Goal: Information Seeking & Learning: Find specific fact

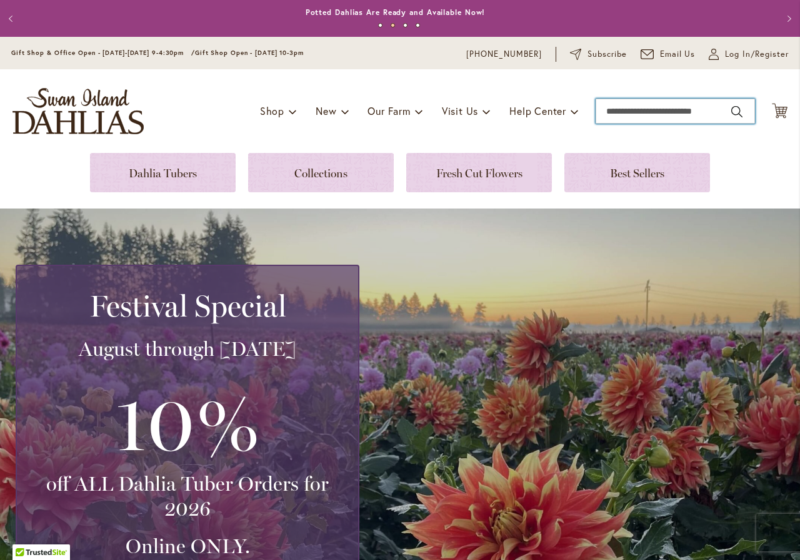
click at [625, 113] on input "Search" at bounding box center [674, 111] width 159 height 25
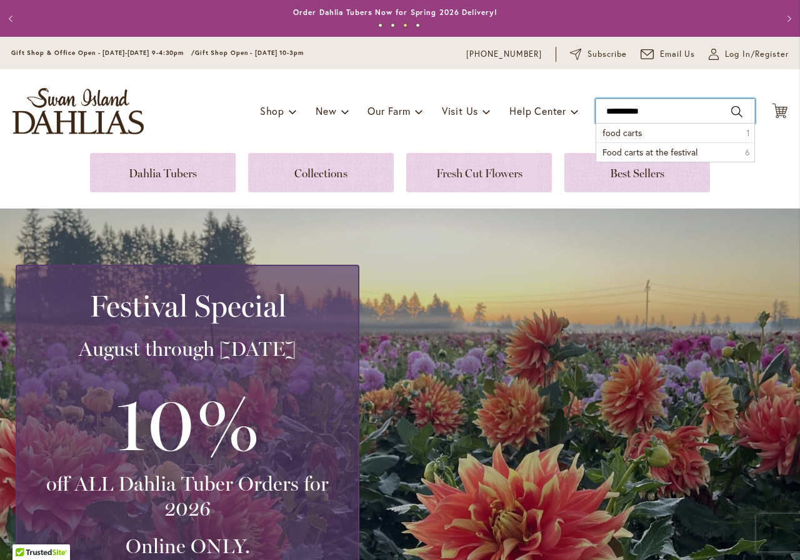
type input "**********"
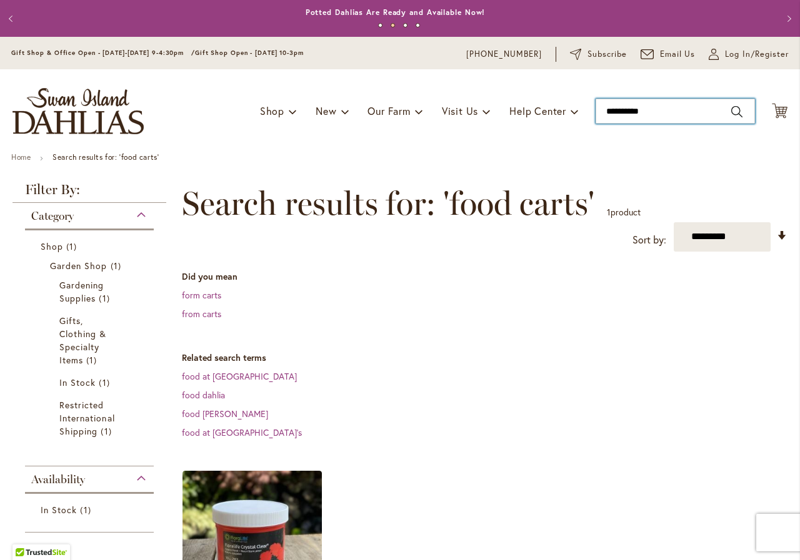
click at [649, 108] on input "**********" at bounding box center [674, 111] width 159 height 25
click at [660, 132] on span "Food carts at the festival" at bounding box center [649, 133] width 95 height 12
type input "**********"
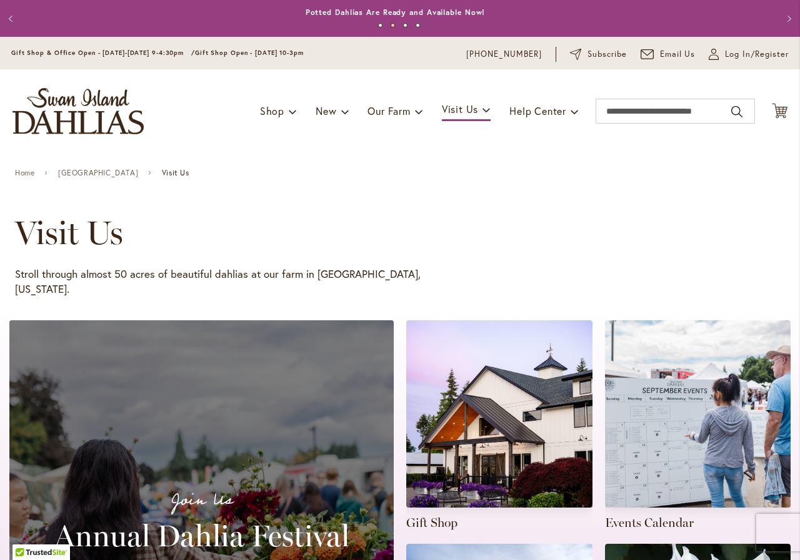
scroll to position [127, 0]
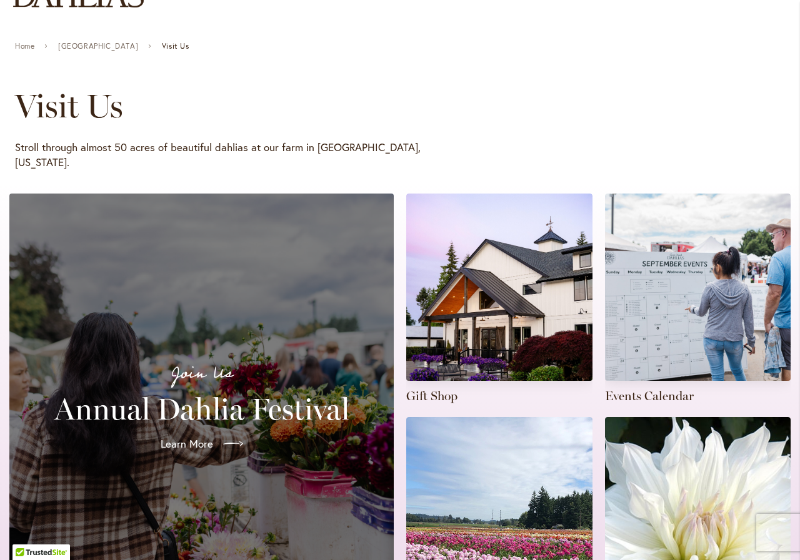
click at [622, 417] on link at bounding box center [698, 522] width 186 height 211
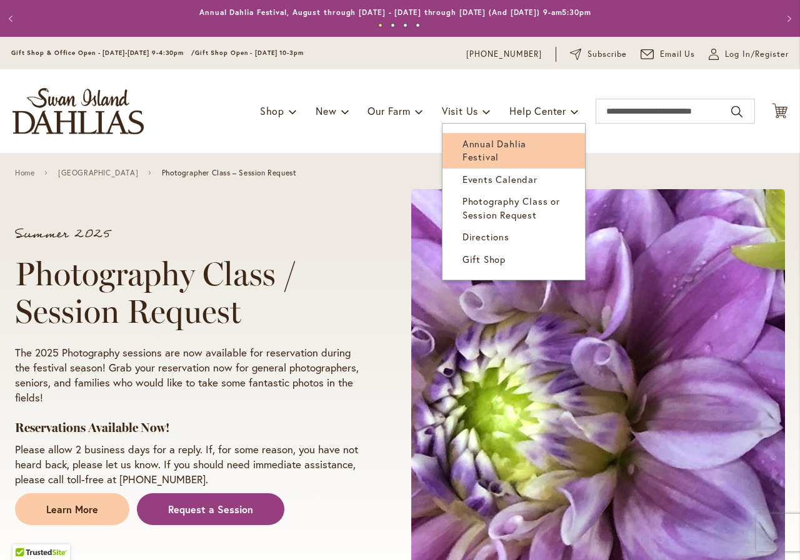
click at [462, 139] on span "Annual Dahlia Festival" at bounding box center [494, 150] width 64 height 26
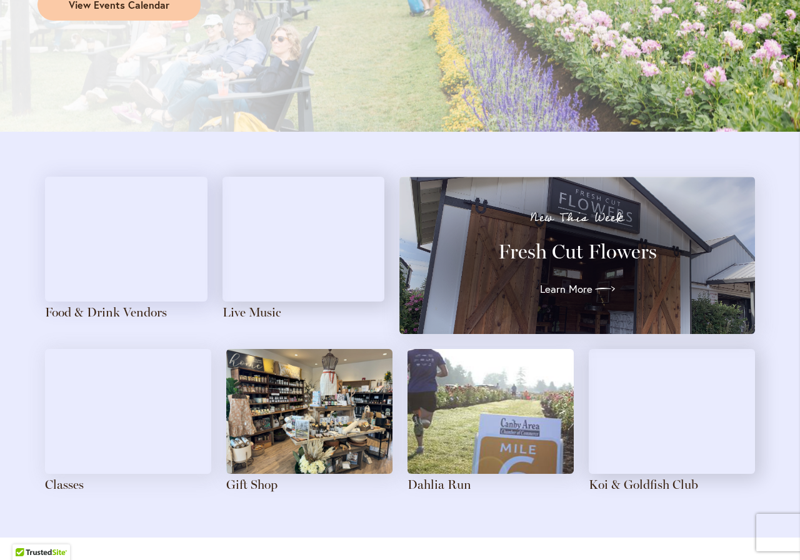
scroll to position [1000, 0]
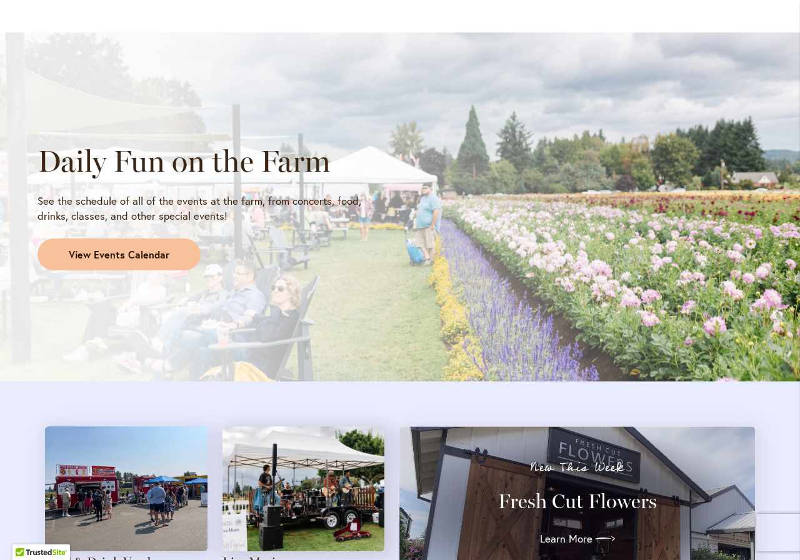
click at [137, 249] on span "View Events Calendar" at bounding box center [119, 255] width 101 height 14
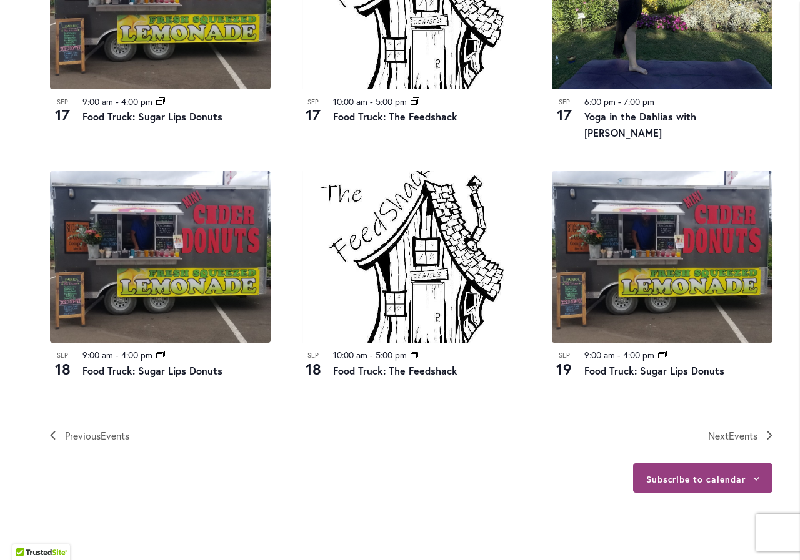
scroll to position [1283, 0]
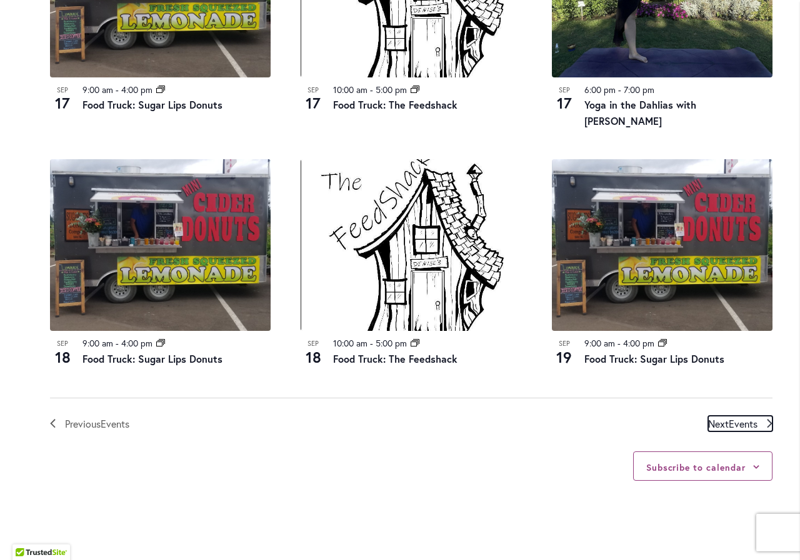
click at [720, 416] on span "Next Events" at bounding box center [732, 424] width 49 height 16
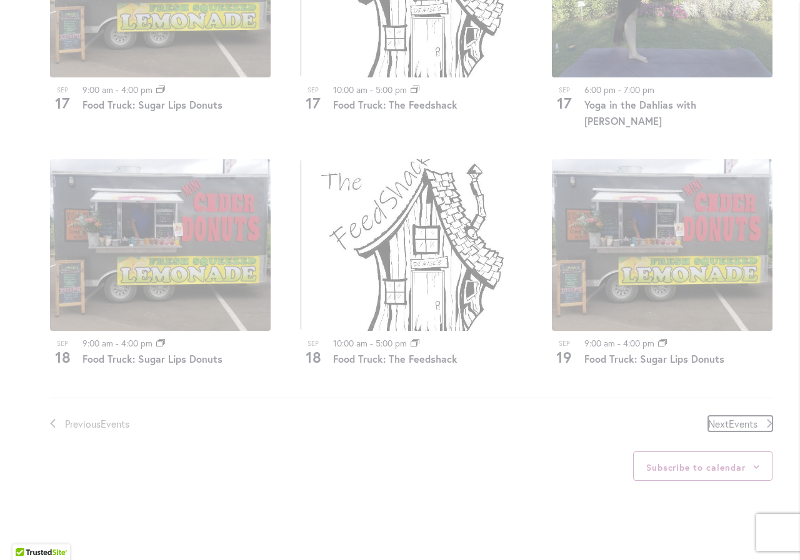
scroll to position [591, 0]
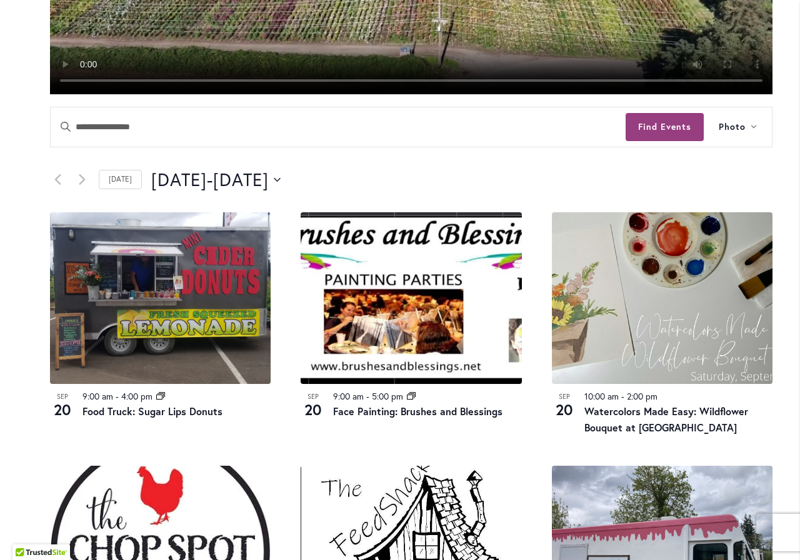
scroll to position [466, 0]
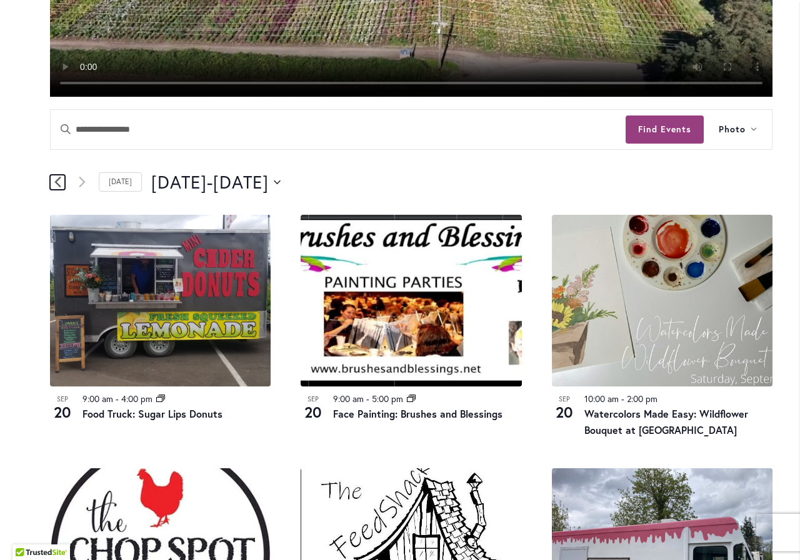
click at [55, 182] on icon "Previous Events" at bounding box center [57, 182] width 6 height 11
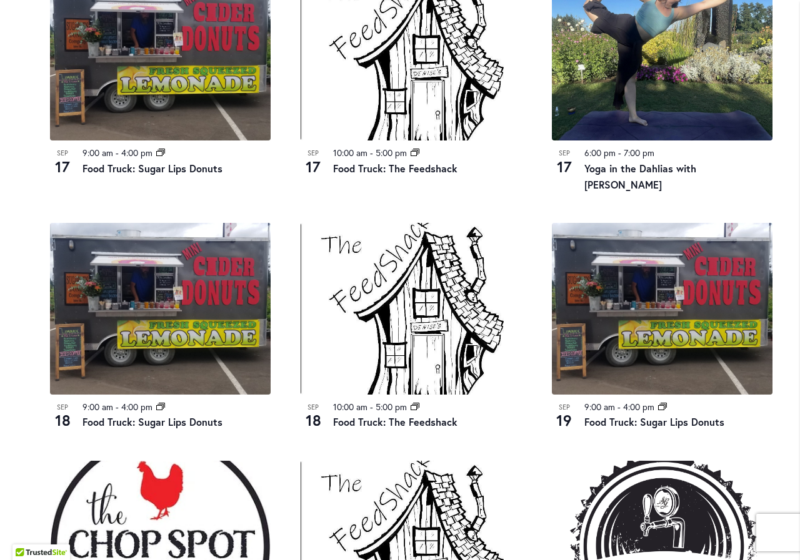
scroll to position [1029, 0]
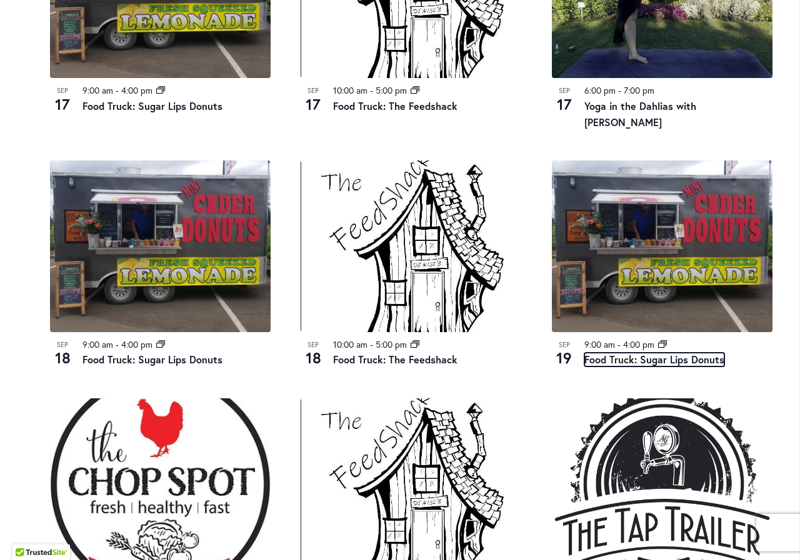
click at [647, 353] on link "Food Truck: Sugar Lips Donuts" at bounding box center [654, 360] width 140 height 14
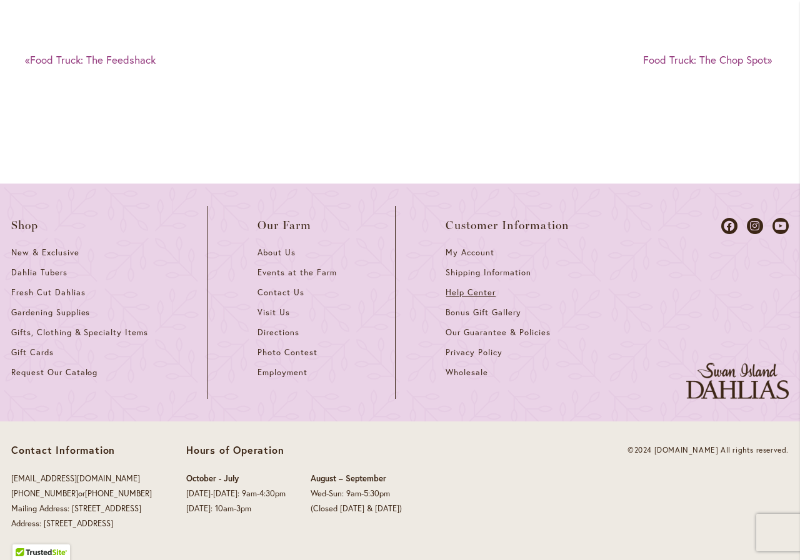
scroll to position [2014, 0]
click at [196, 542] on div "Contact Information [EMAIL_ADDRESS][DOMAIN_NAME] [PHONE_NUMBER] or [PHONE_NUMBE…" at bounding box center [400, 491] width 800 height 139
drag, startPoint x: 176, startPoint y: 517, endPoint x: 202, endPoint y: 477, distance: 48.7
click at [199, 481] on div "Contact Information [EMAIL_ADDRESS][DOMAIN_NAME] [PHONE_NUMBER] or [PHONE_NUMBE…" at bounding box center [270, 491] width 518 height 94
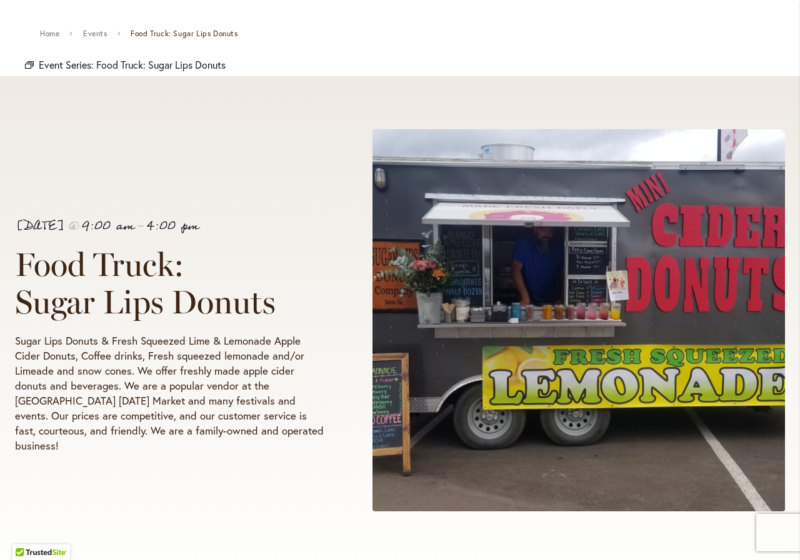
scroll to position [0, 0]
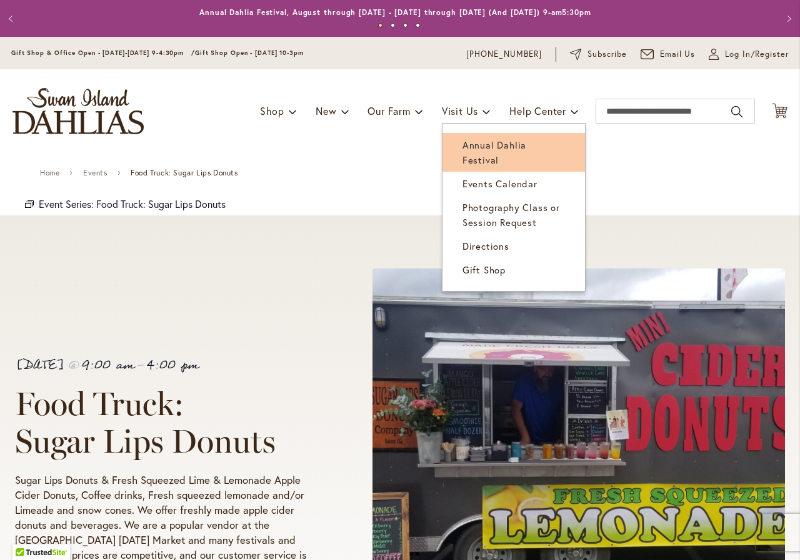
click at [471, 141] on span "Annual Dahlia Festival" at bounding box center [494, 152] width 64 height 27
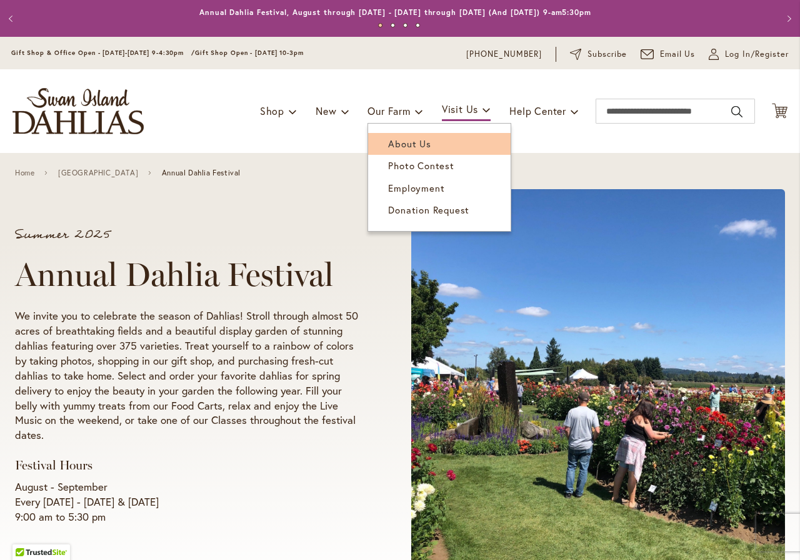
click at [389, 147] on span "About Us" at bounding box center [409, 143] width 42 height 12
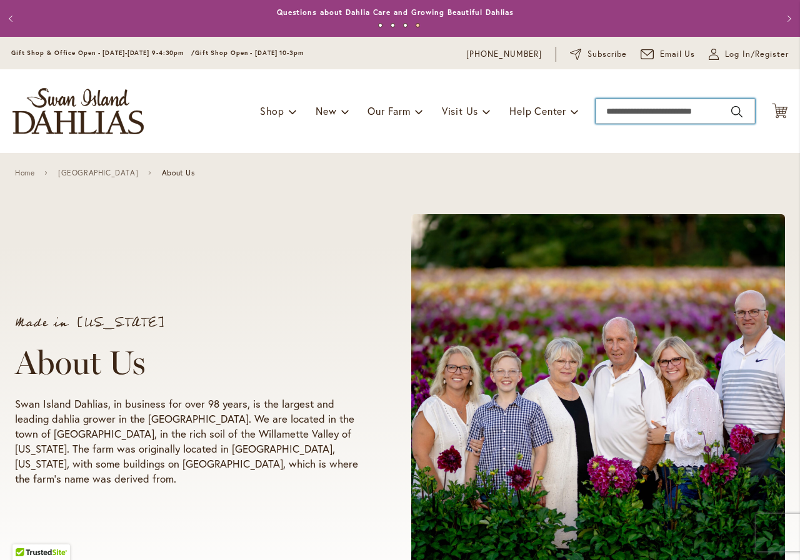
click at [631, 113] on input "Search" at bounding box center [674, 111] width 159 height 25
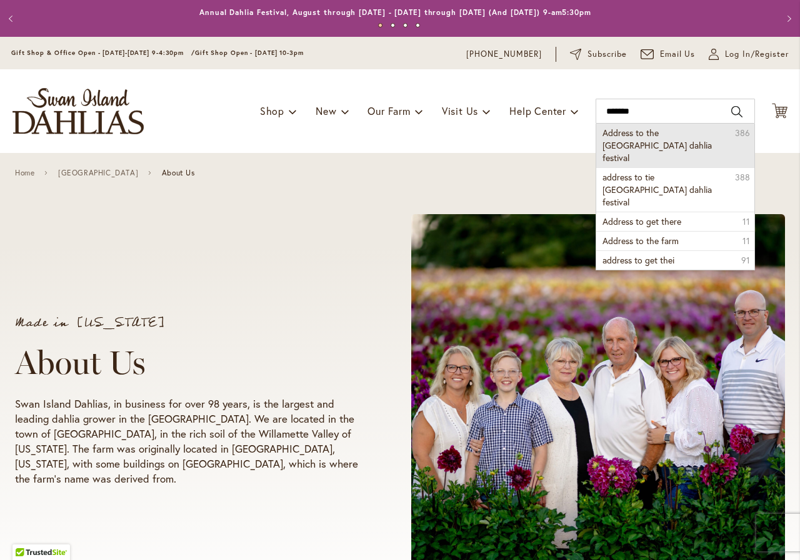
click at [637, 134] on span "Address to the swan island dahlia festival" at bounding box center [656, 145] width 109 height 37
type input "**********"
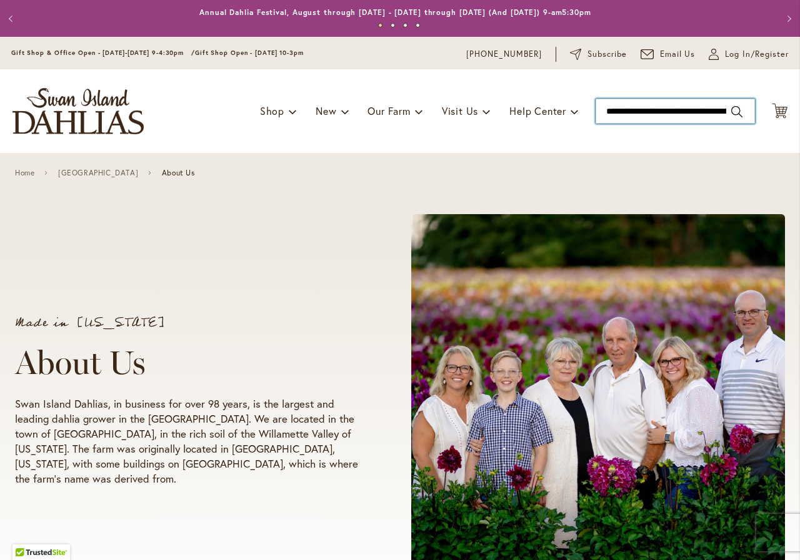
scroll to position [0, 62]
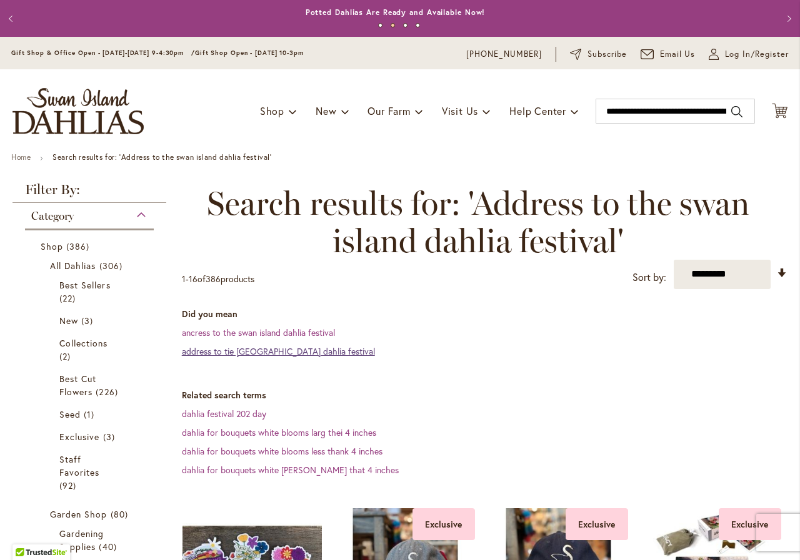
click at [319, 351] on link "address to tie swan island dahlia festival" at bounding box center [278, 352] width 193 height 12
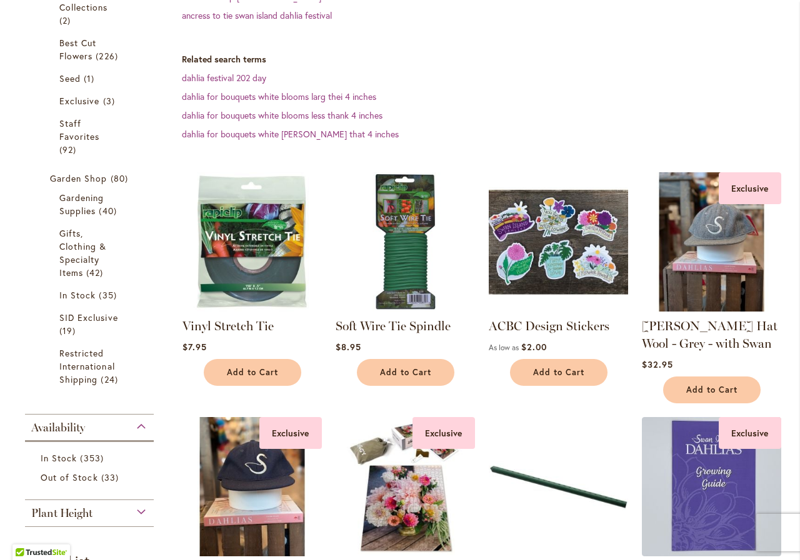
scroll to position [149, 0]
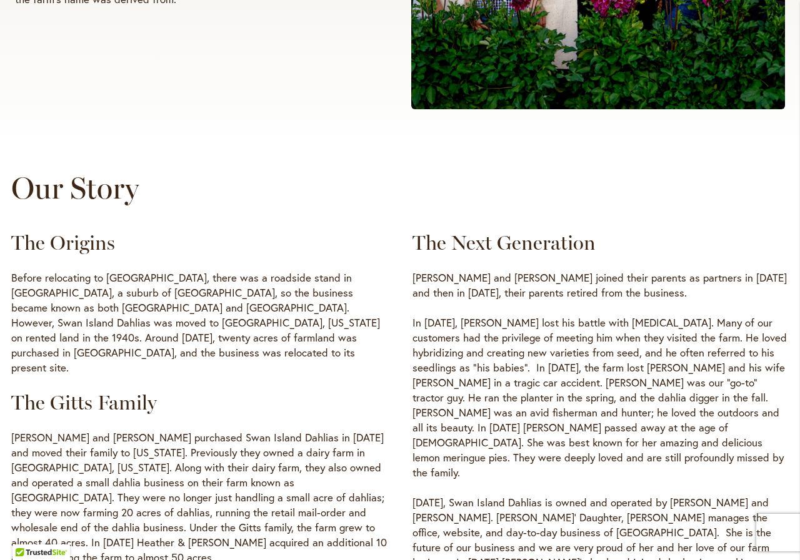
scroll to position [250, 0]
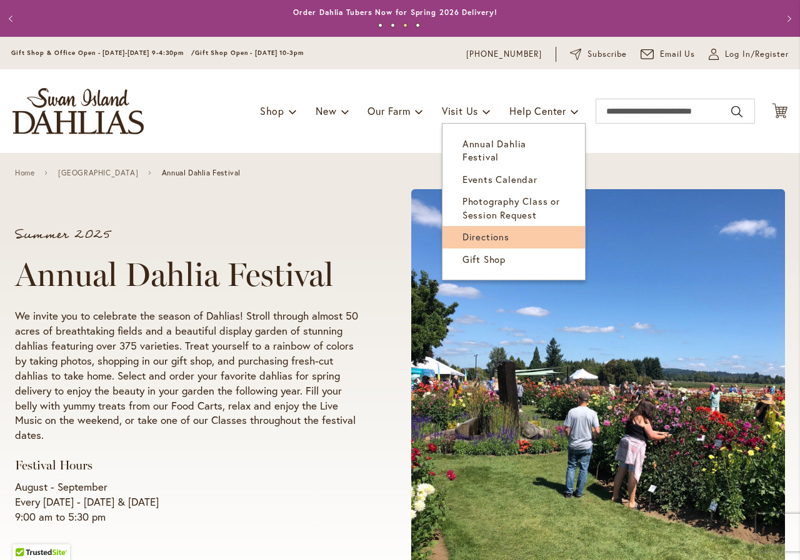
click at [486, 231] on span "Directions" at bounding box center [485, 237] width 47 height 12
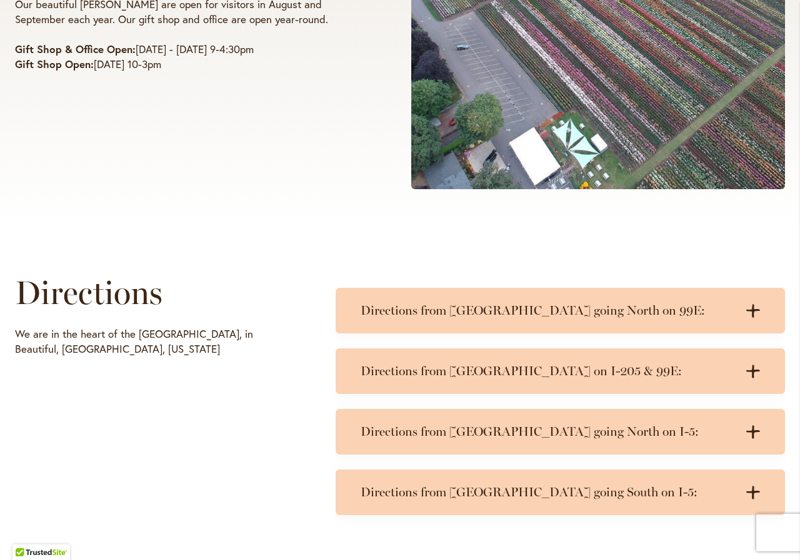
scroll to position [500, 0]
